Goal: Task Accomplishment & Management: Manage account settings

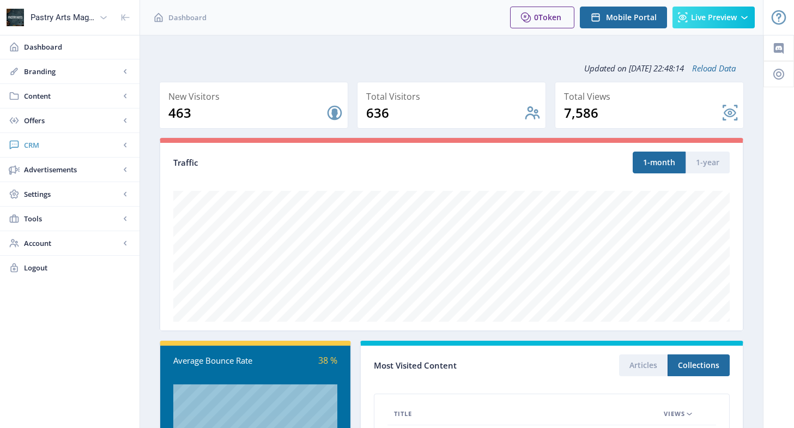
click at [26, 150] on span "CRM" at bounding box center [72, 145] width 96 height 11
click at [57, 168] on span "Readers" at bounding box center [82, 169] width 94 height 11
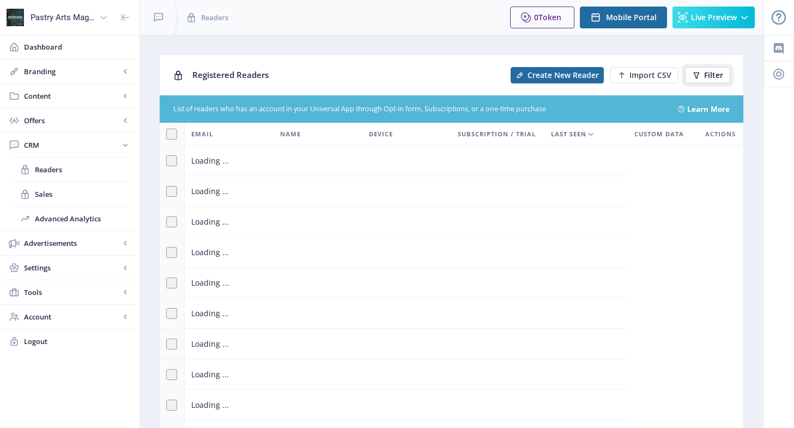
click at [711, 72] on span "Filter" at bounding box center [713, 75] width 19 height 9
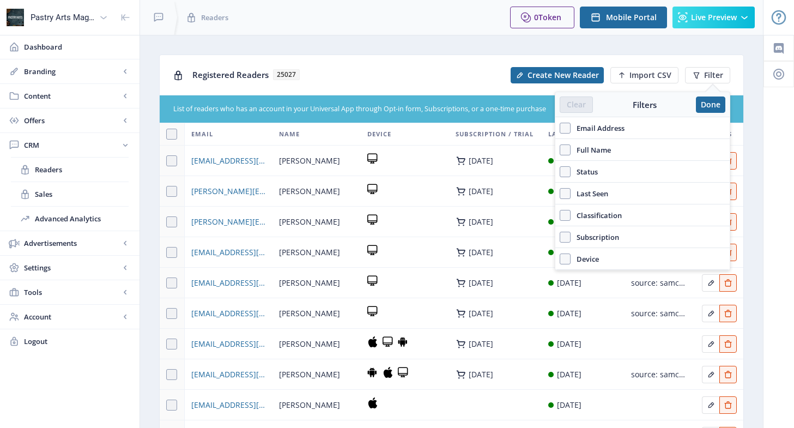
click at [620, 126] on span "Email Address" at bounding box center [598, 128] width 54 height 13
click at [560, 128] on input "Email Address" at bounding box center [560, 128] width 1 height 1
checkbox input "true"
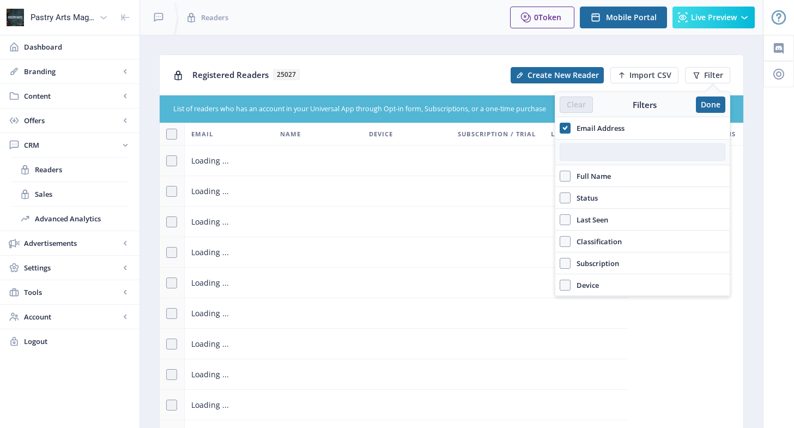
click at [607, 153] on input "text" at bounding box center [643, 151] width 166 height 17
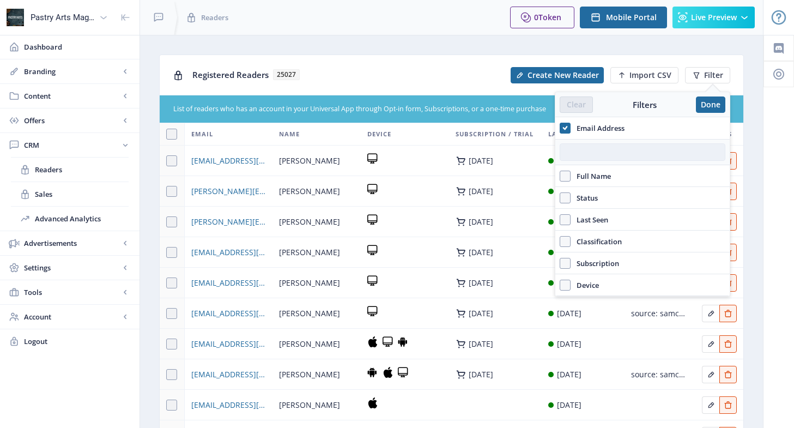
paste input "[EMAIL_ADDRESS][DOMAIN_NAME]"
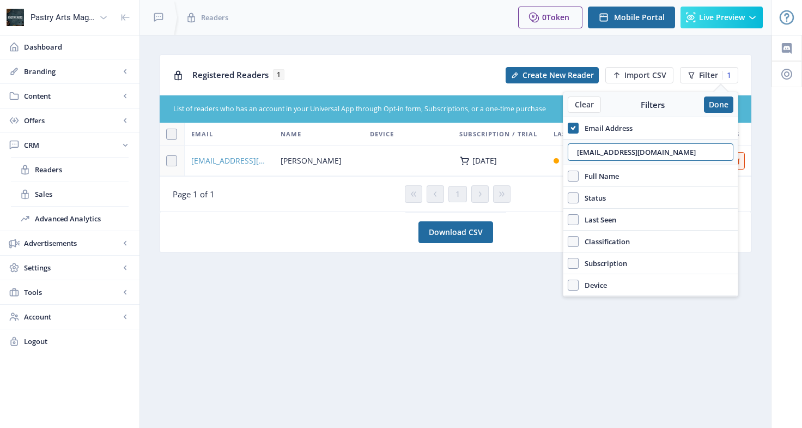
type input "[EMAIL_ADDRESS][DOMAIN_NAME]"
click at [250, 159] on span "[EMAIL_ADDRESS][DOMAIN_NAME]" at bounding box center [229, 160] width 76 height 13
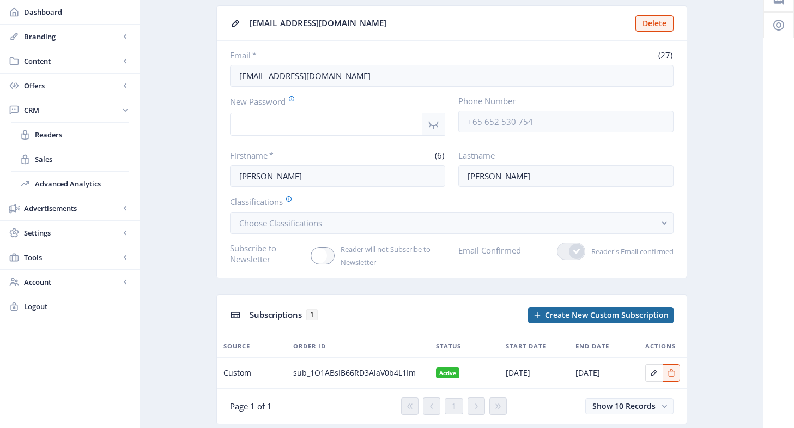
scroll to position [29, 0]
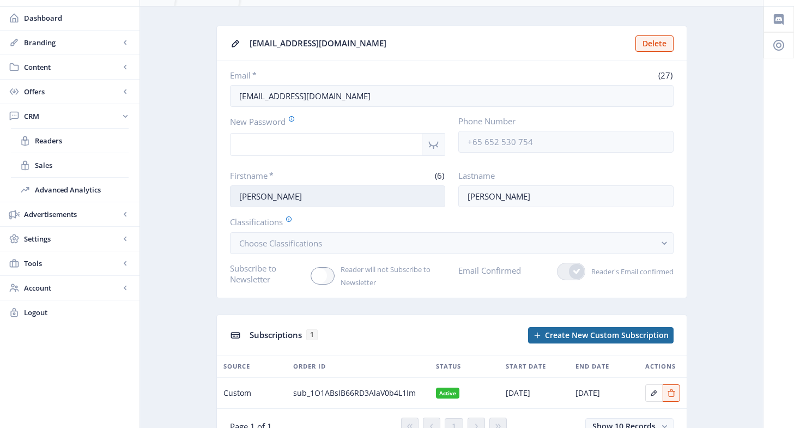
drag, startPoint x: 273, startPoint y: 195, endPoint x: 234, endPoint y: 195, distance: 38.7
click at [234, 195] on input "[PERSON_NAME]" at bounding box center [337, 196] width 215 height 22
drag, startPoint x: 493, startPoint y: 196, endPoint x: 439, endPoint y: 199, distance: 54.0
click at [439, 199] on div "Firstname * (6) [PERSON_NAME] Lastname [PERSON_NAME]" at bounding box center [452, 188] width 444 height 37
drag, startPoint x: 376, startPoint y: 100, endPoint x: 232, endPoint y: 113, distance: 143.9
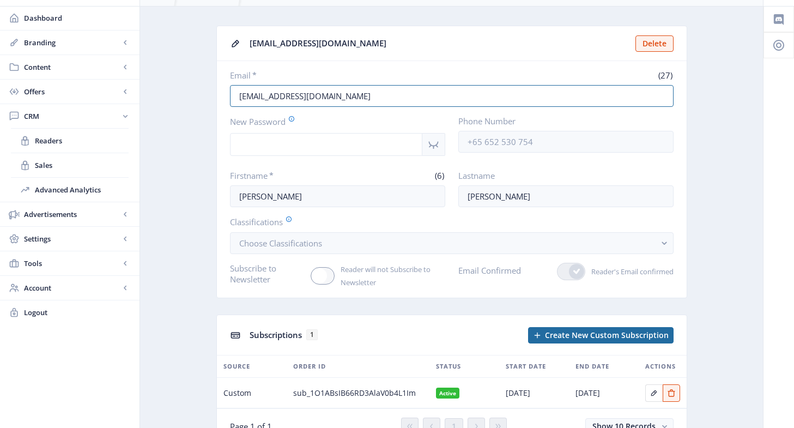
click at [232, 113] on nb-card-body "Email * (27) [EMAIL_ADDRESS][DOMAIN_NAME] New Password Phone Number Firstname *…" at bounding box center [452, 179] width 470 height 237
